Goal: Information Seeking & Learning: Learn about a topic

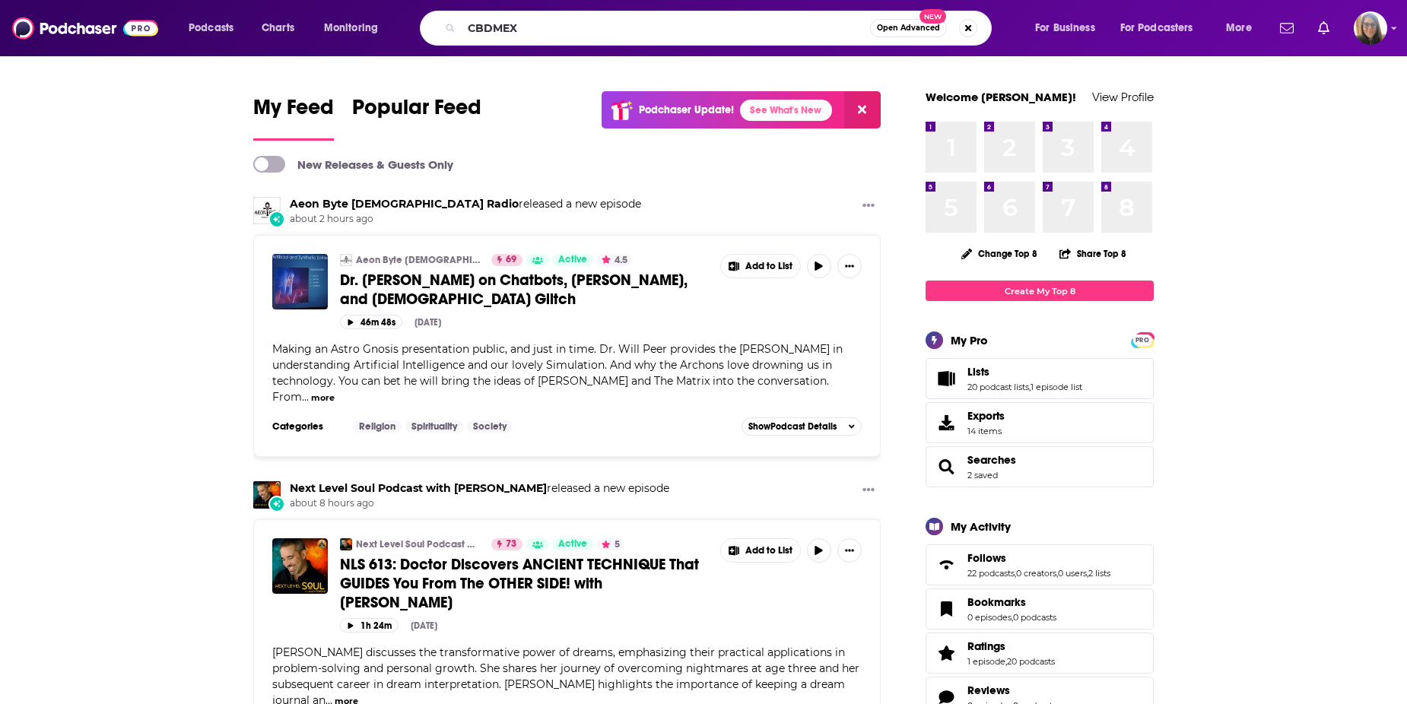
type input "CBDMEX"
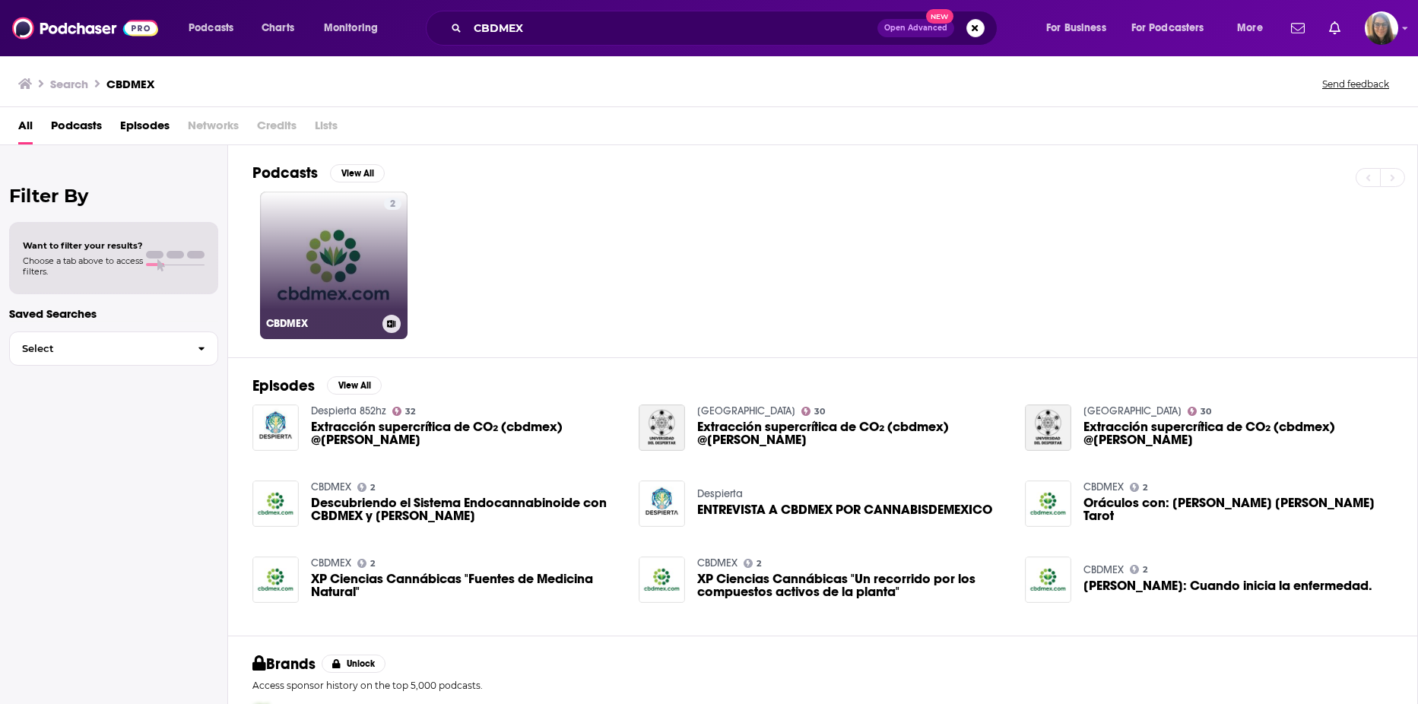
click at [336, 271] on link "2 CBDMEX" at bounding box center [334, 266] width 148 height 148
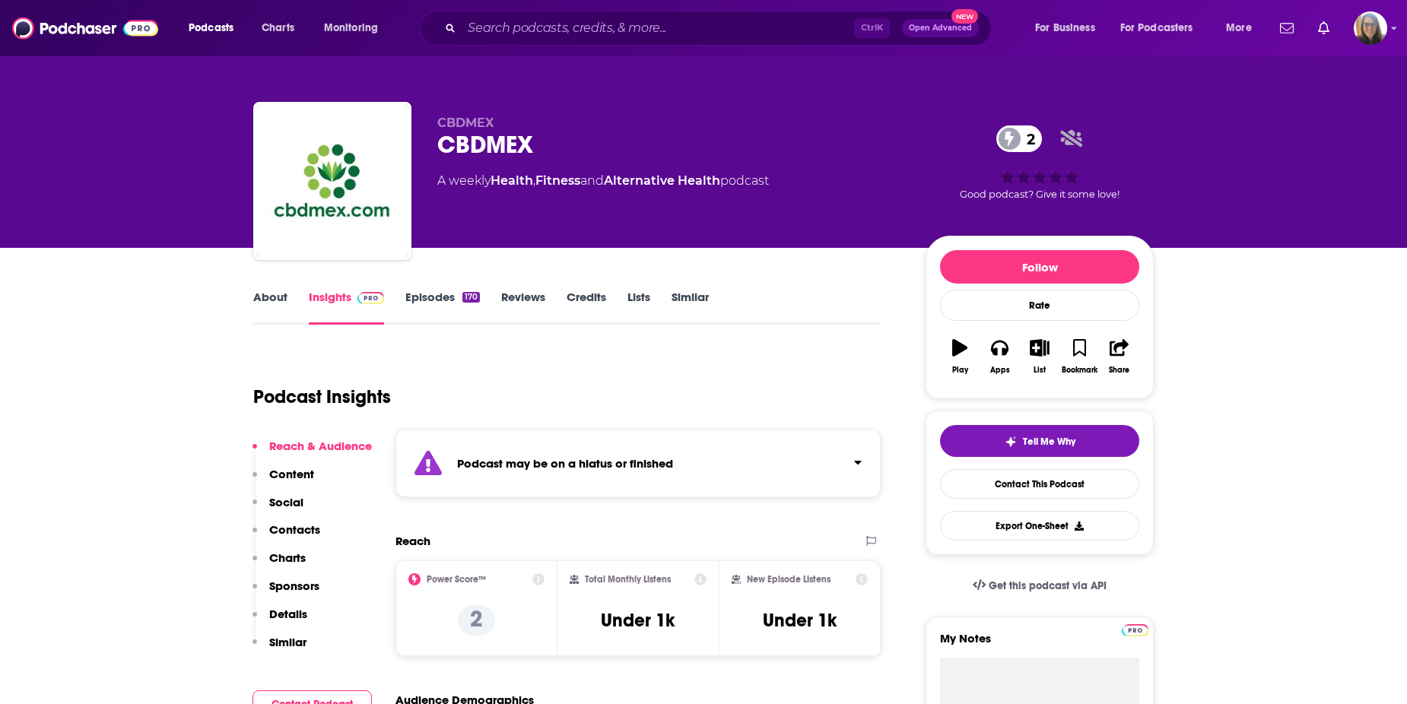
click at [449, 299] on link "Episodes 170" at bounding box center [442, 307] width 75 height 35
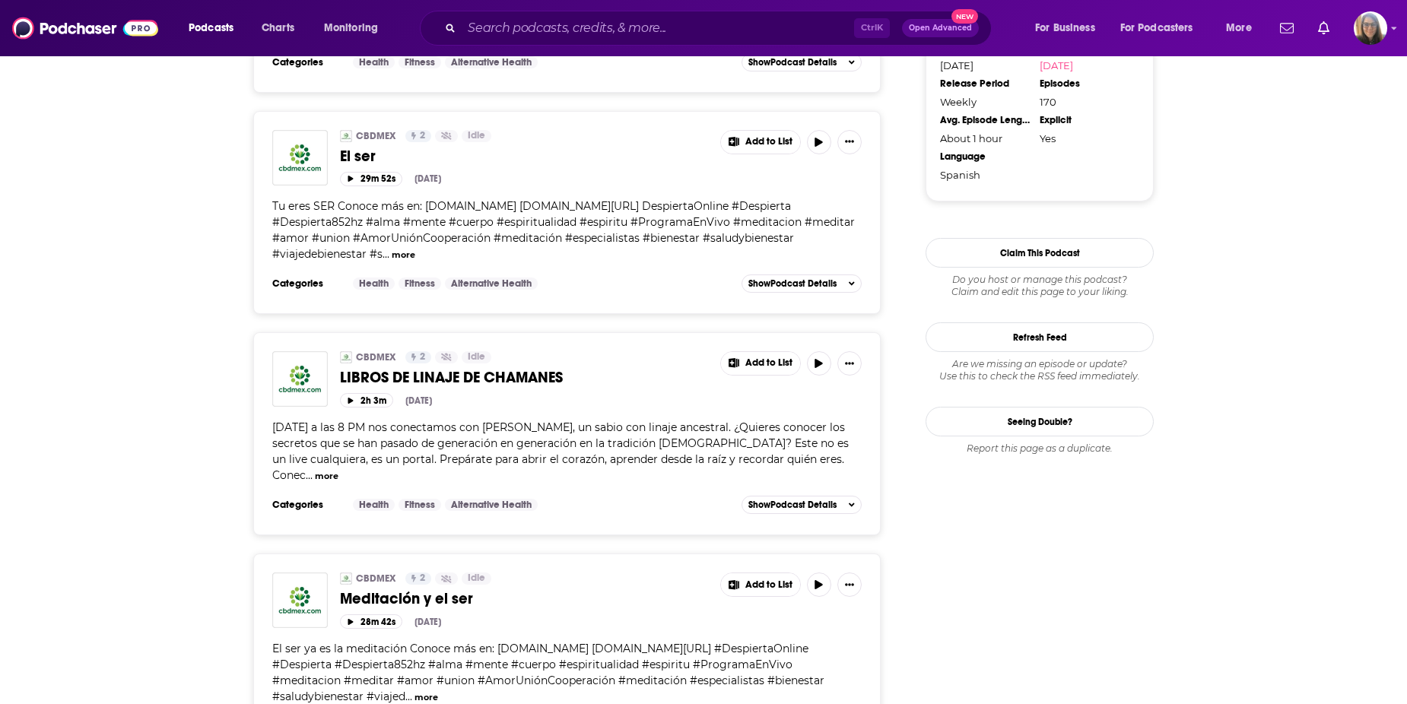
scroll to position [1452, 0]
